Goal: Find specific page/section: Find specific page/section

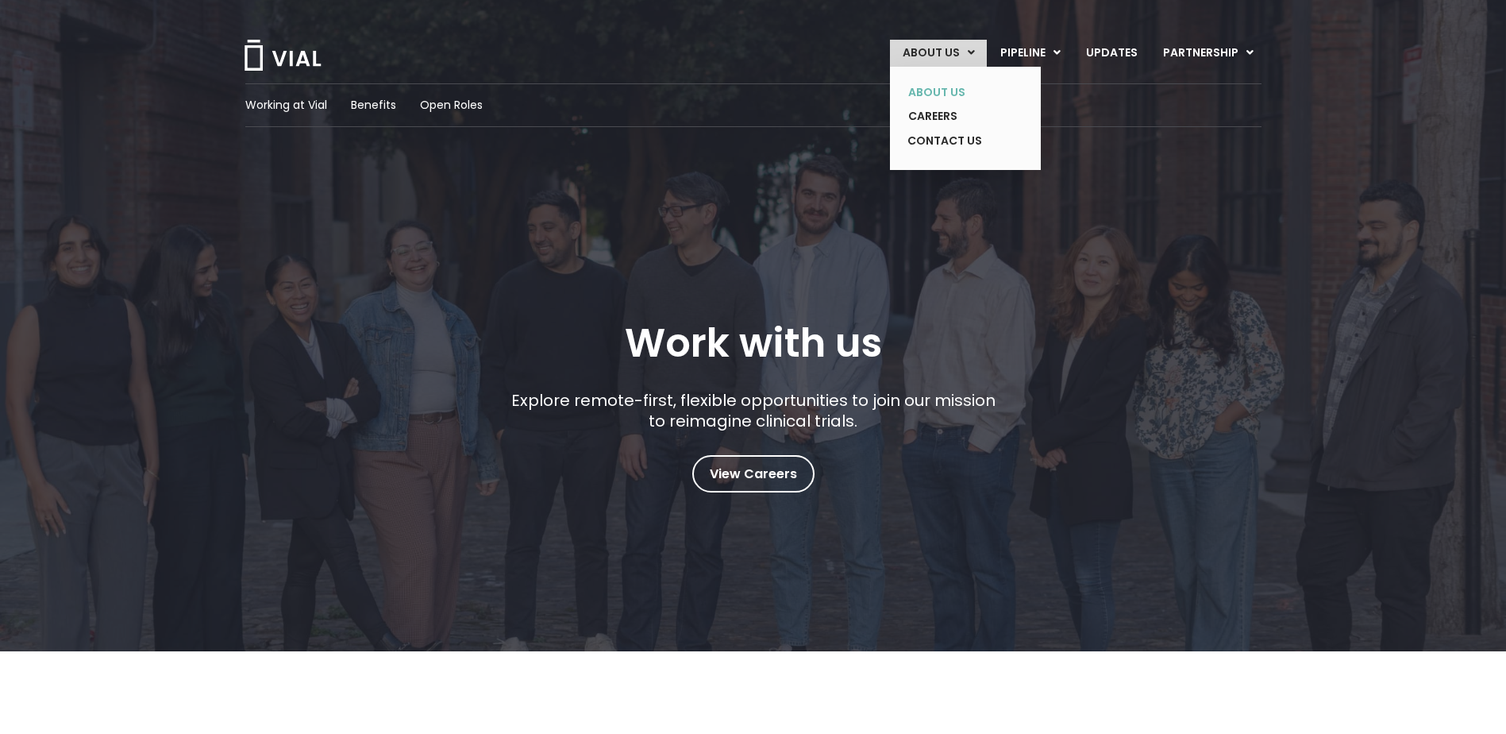
click at [947, 85] on link "ABOUT US" at bounding box center [953, 92] width 116 height 25
